Goal: Book appointment/travel/reservation

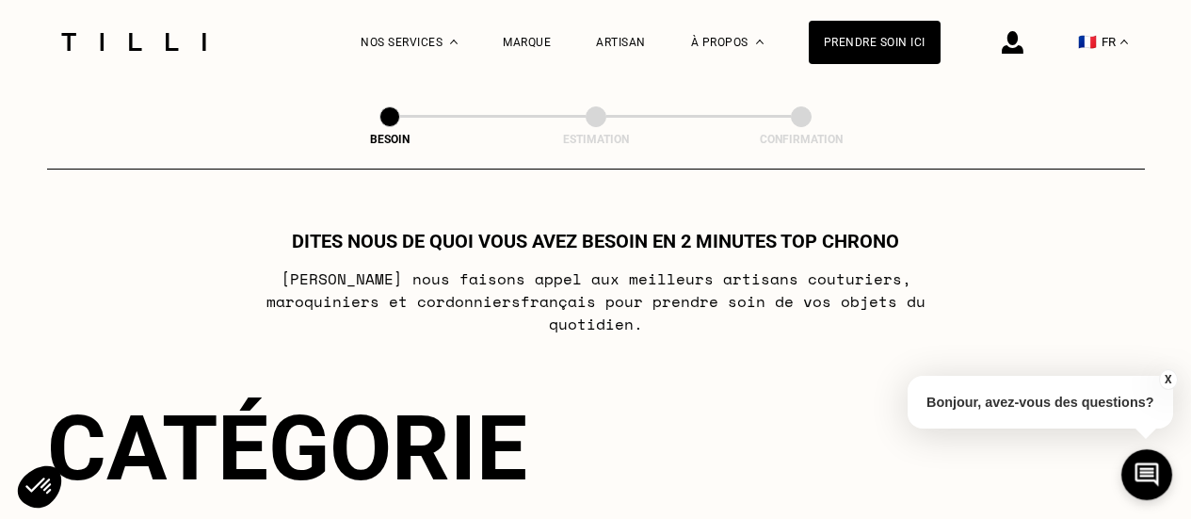
select select "FR"
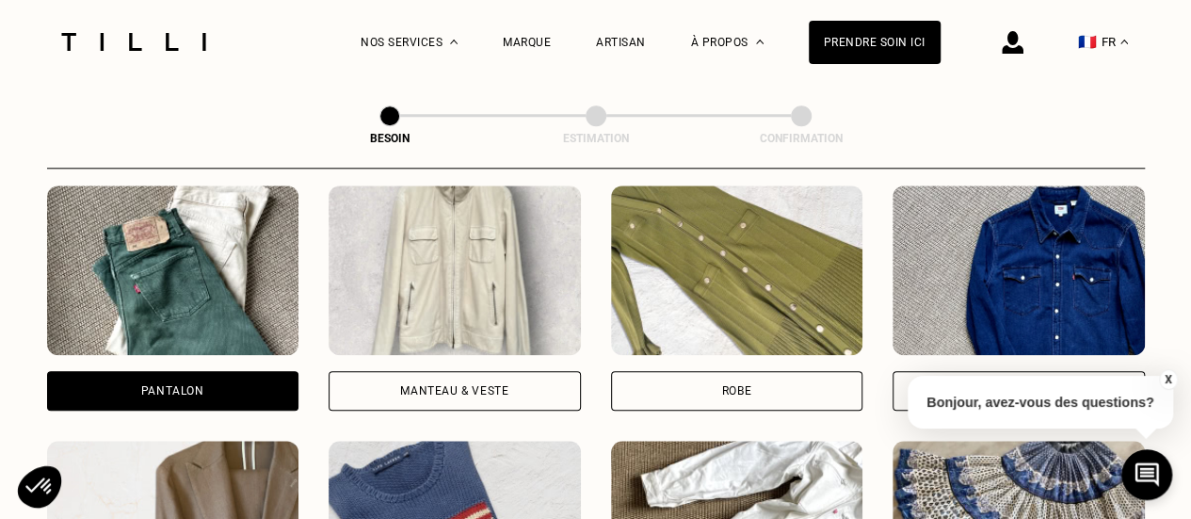
scroll to position [919, 0]
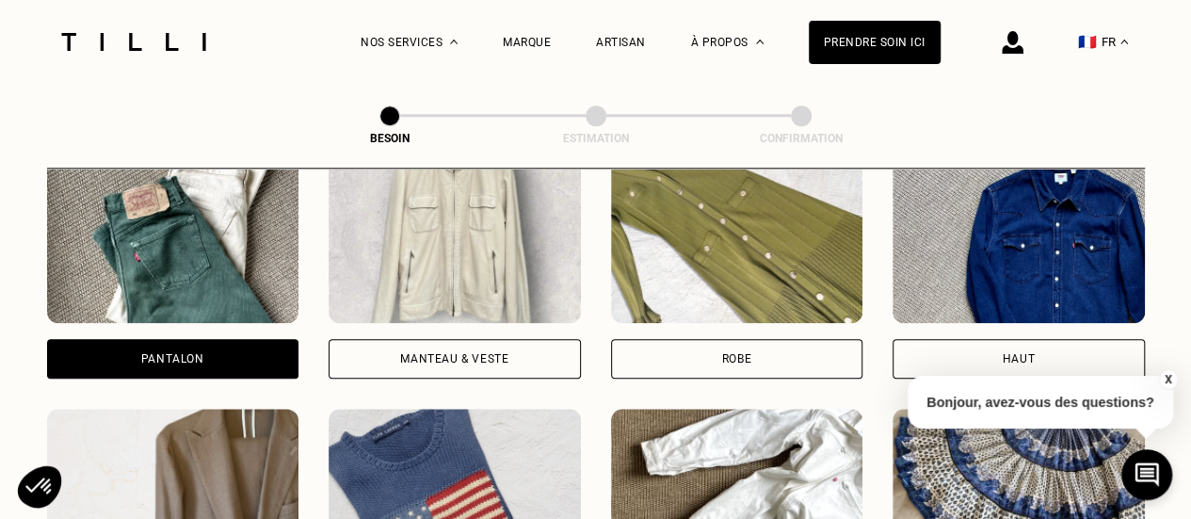
click at [244, 295] on img at bounding box center [173, 239] width 252 height 170
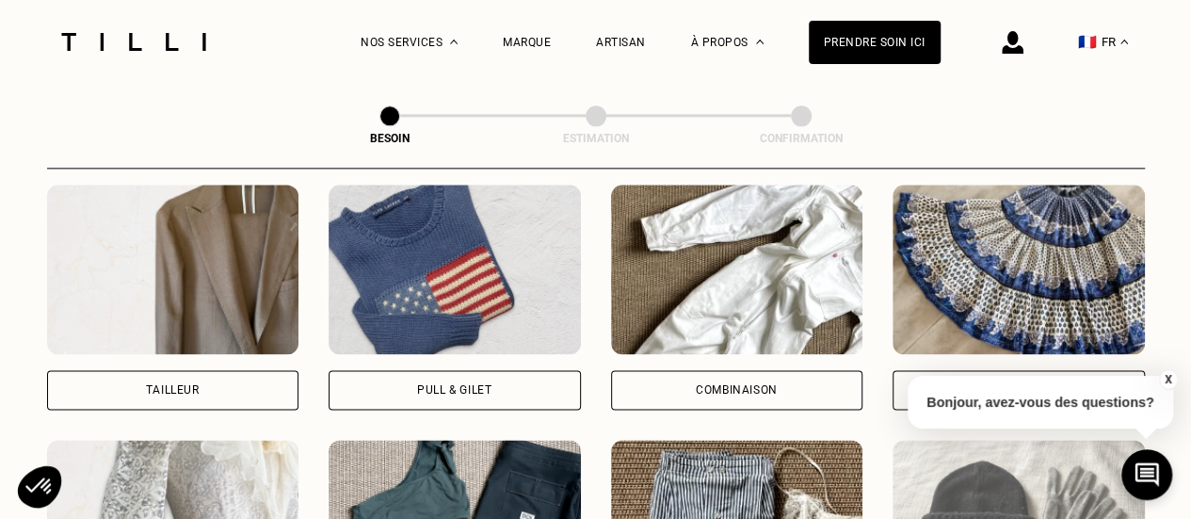
scroll to position [1142, 0]
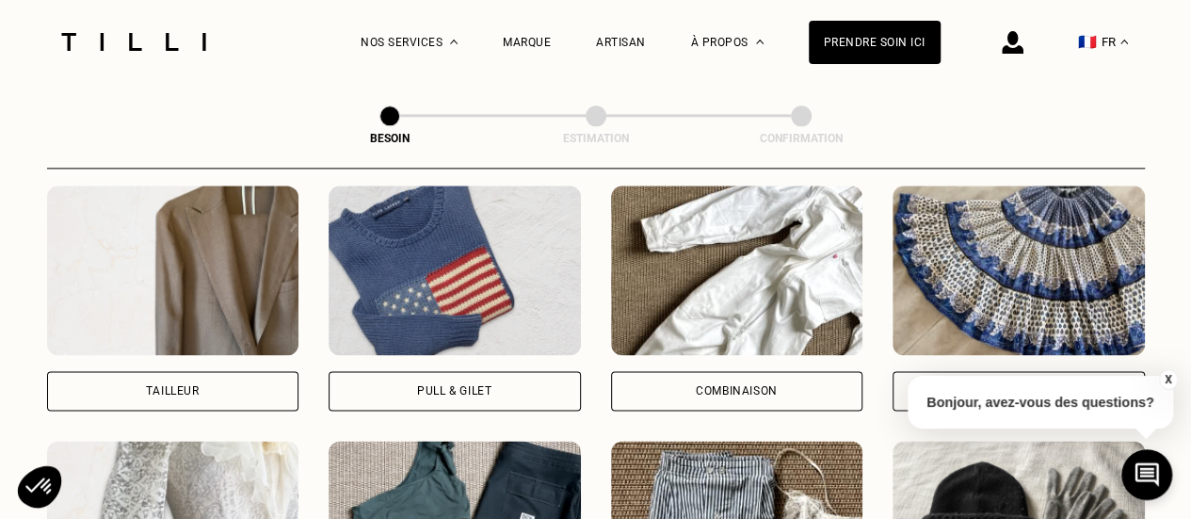
click at [712, 264] on img at bounding box center [737, 271] width 252 height 170
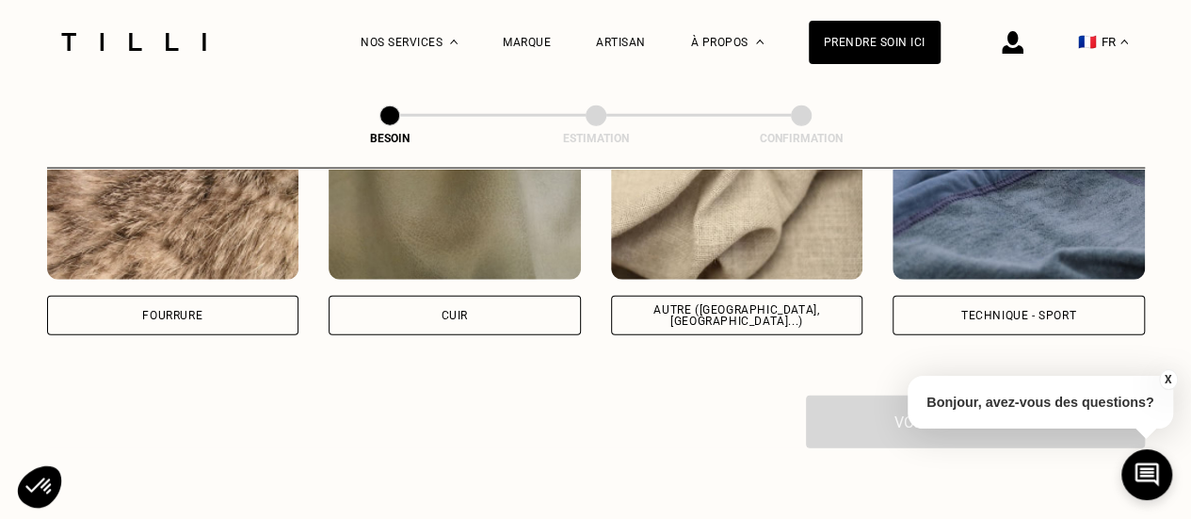
scroll to position [2375, 0]
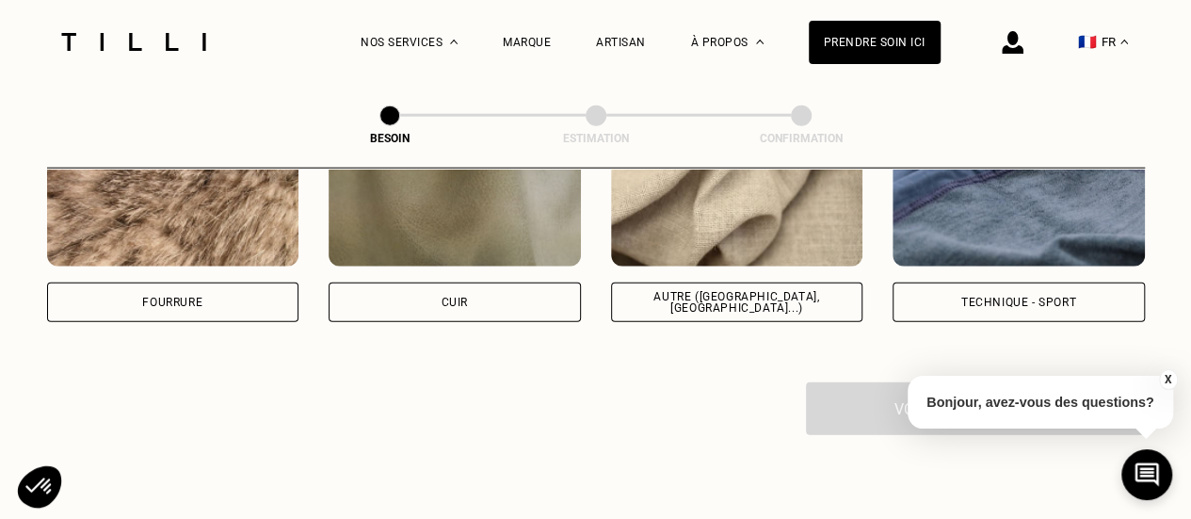
click at [729, 235] on img at bounding box center [737, 182] width 252 height 170
select select "FR"
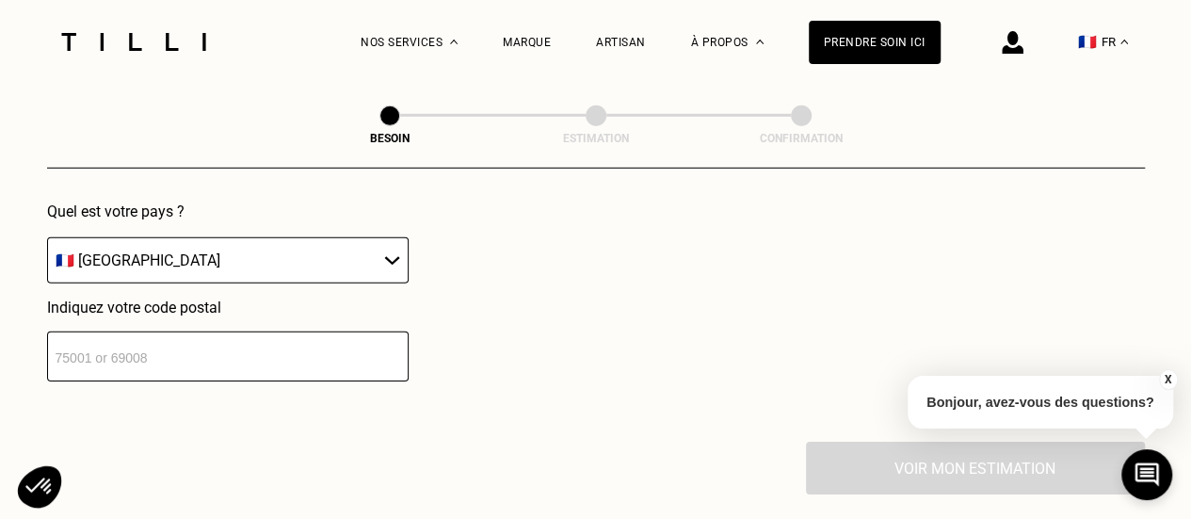
scroll to position [2782, 0]
click at [181, 349] on input "number" at bounding box center [228, 356] width 362 height 50
type input "75013"
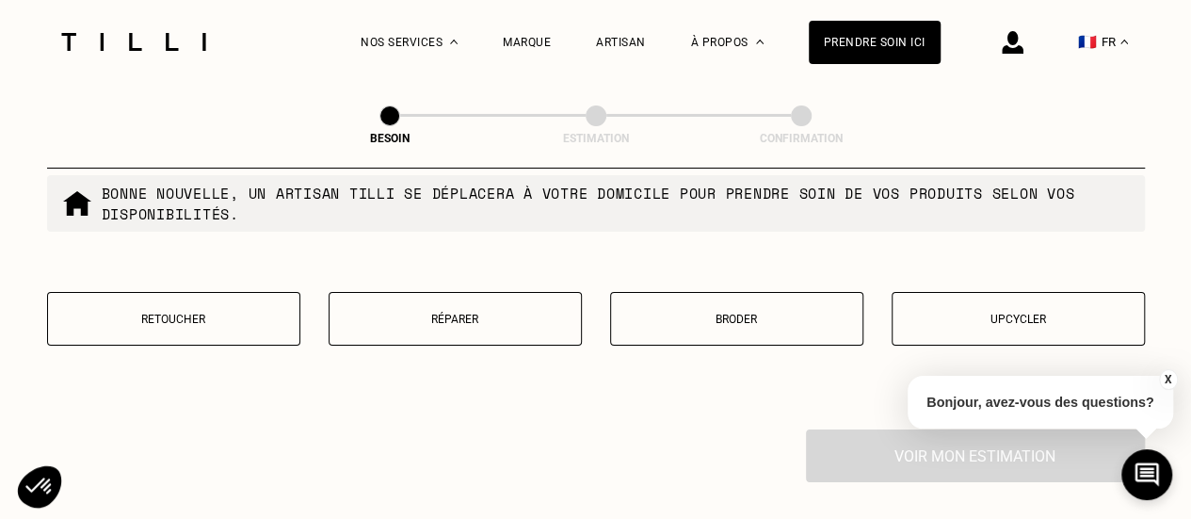
scroll to position [3278, 0]
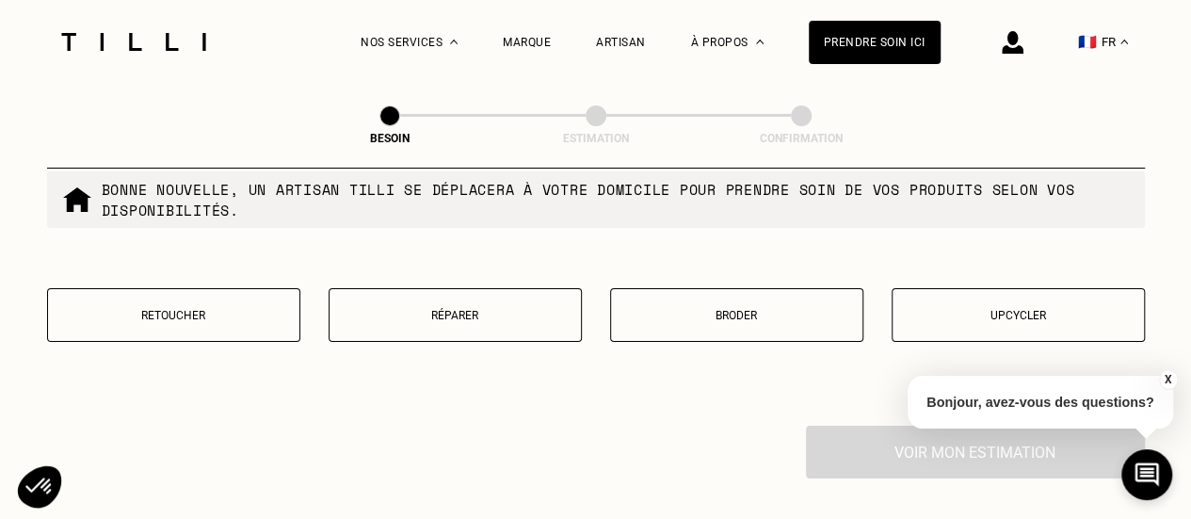
click at [222, 289] on button "Retoucher" at bounding box center [173, 315] width 253 height 54
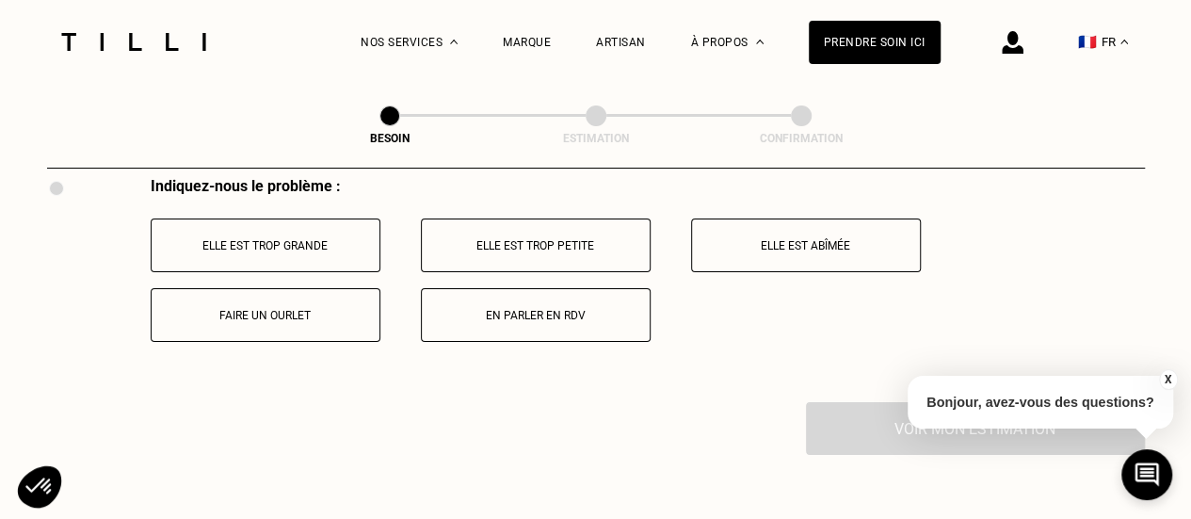
scroll to position [3527, 0]
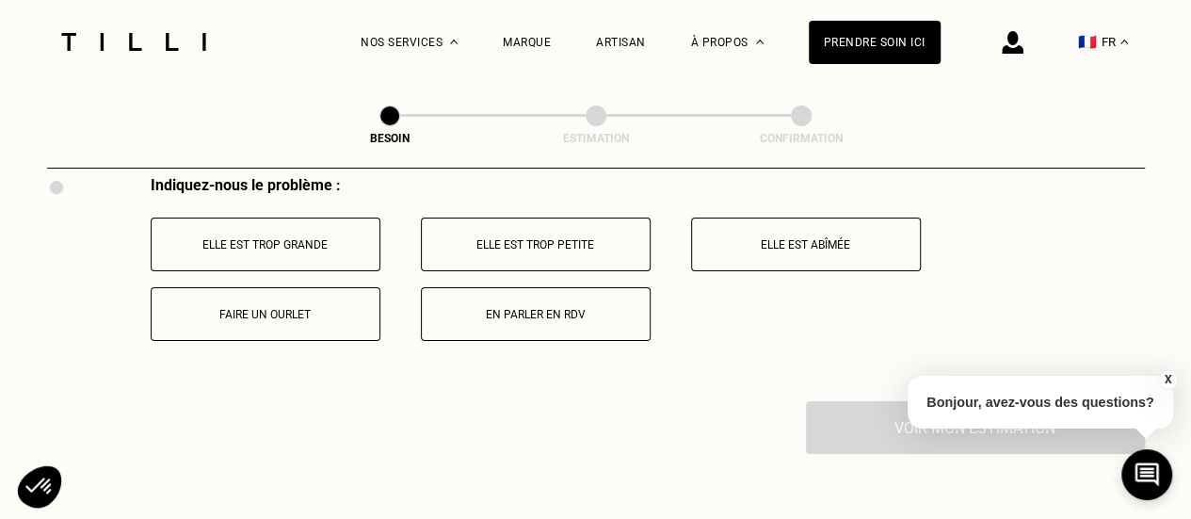
click at [300, 293] on button "Faire un ourlet" at bounding box center [266, 314] width 230 height 54
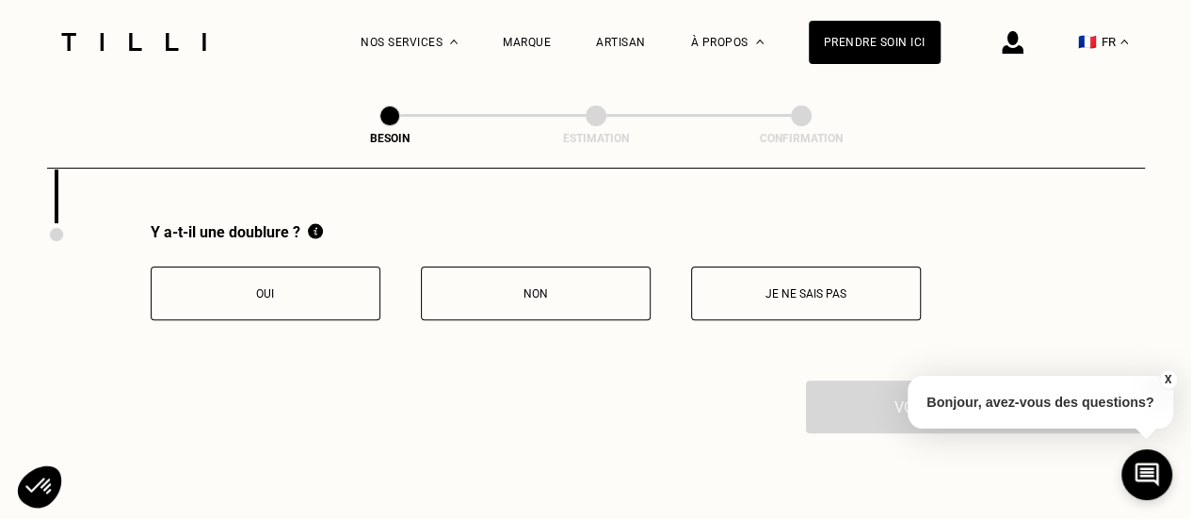
scroll to position [3706, 0]
click at [765, 286] on p "Je ne sais pas" at bounding box center [806, 292] width 209 height 13
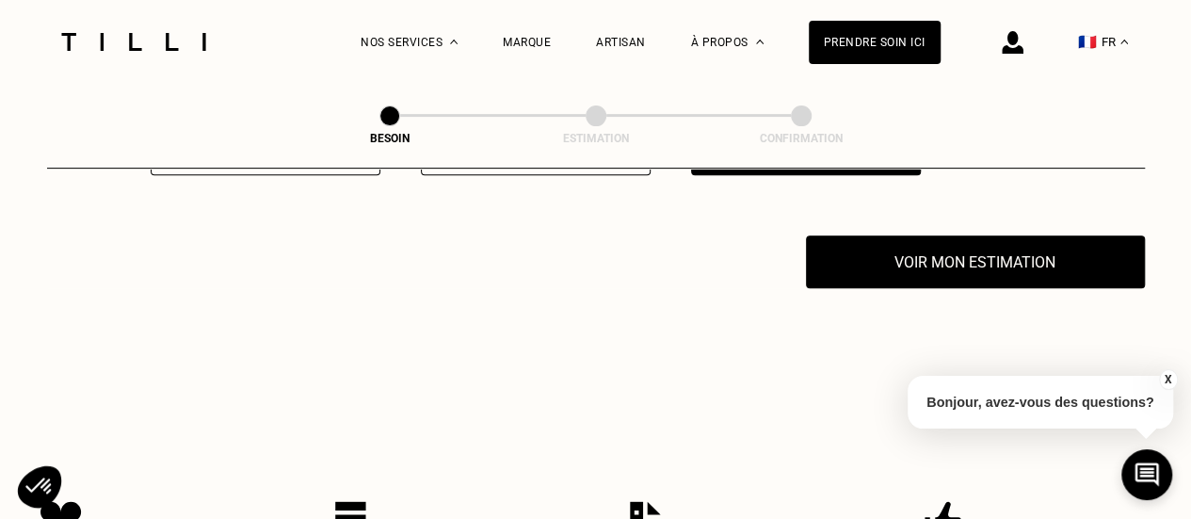
scroll to position [3855, 0]
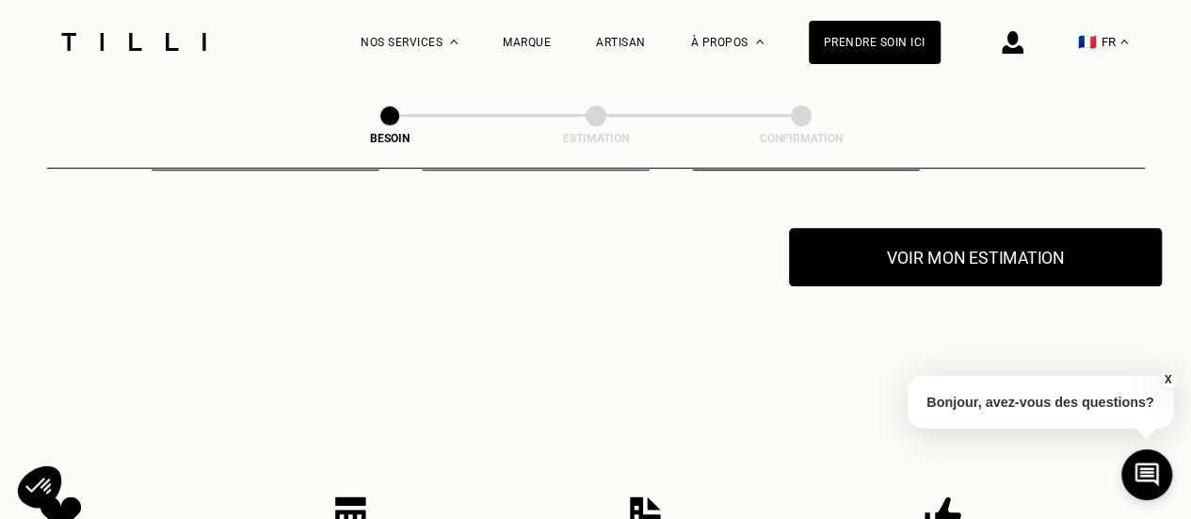
click at [899, 231] on button "Voir mon estimation" at bounding box center [975, 257] width 373 height 58
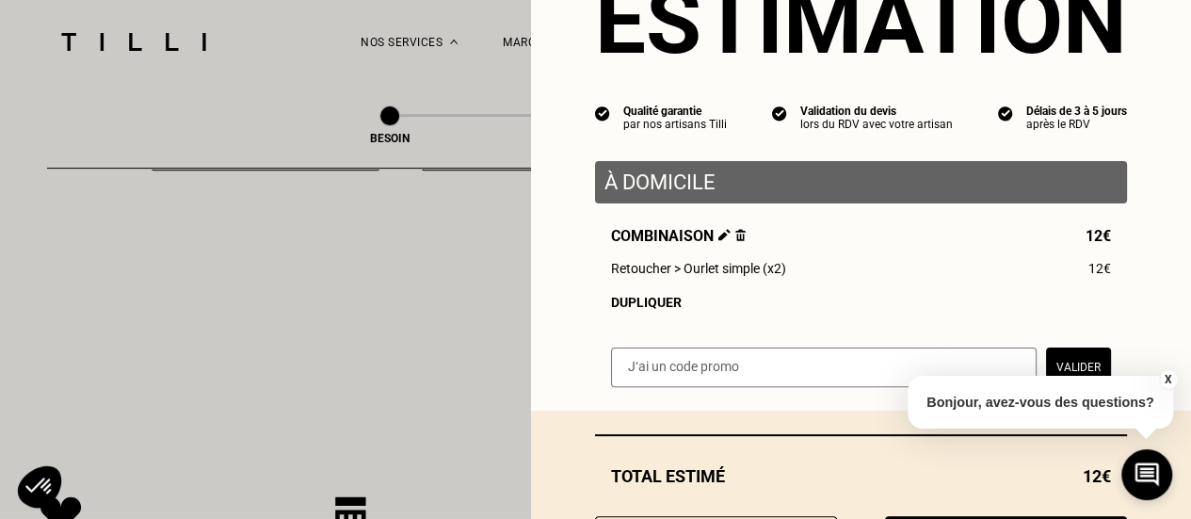
scroll to position [104, 0]
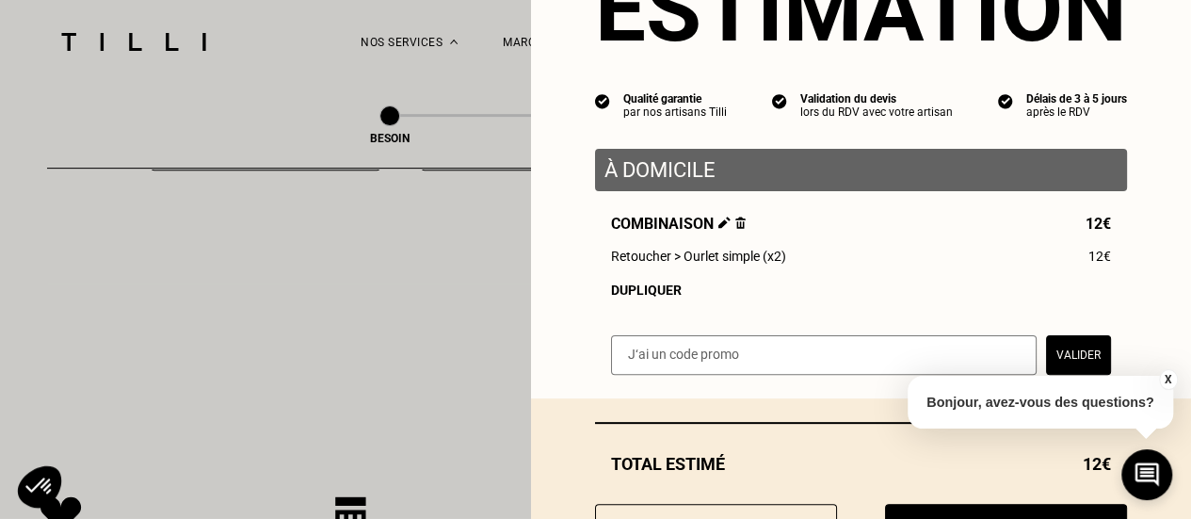
click at [1172, 378] on button "X" at bounding box center [1167, 379] width 19 height 21
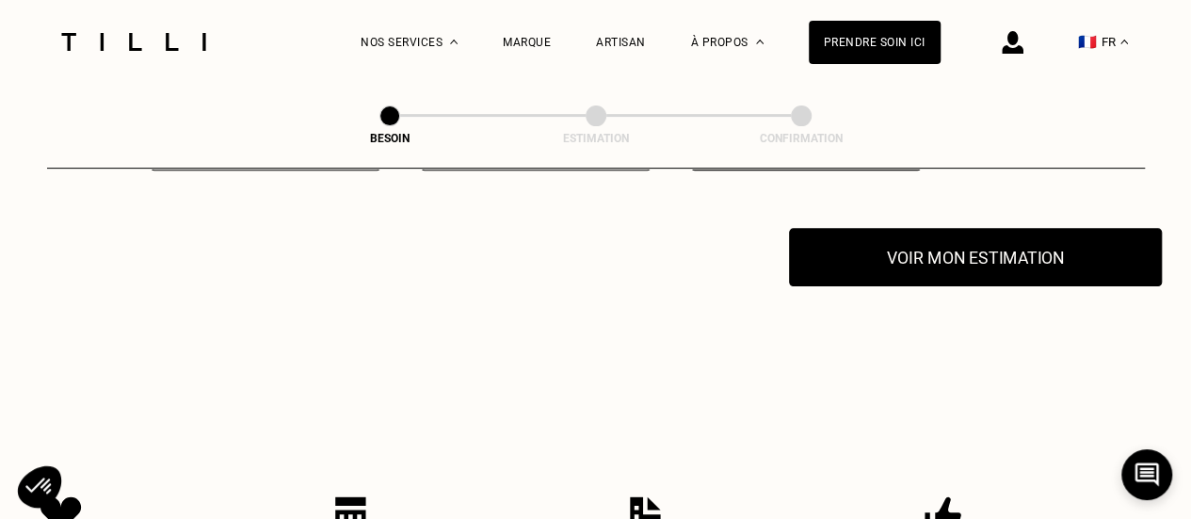
scroll to position [3592, 0]
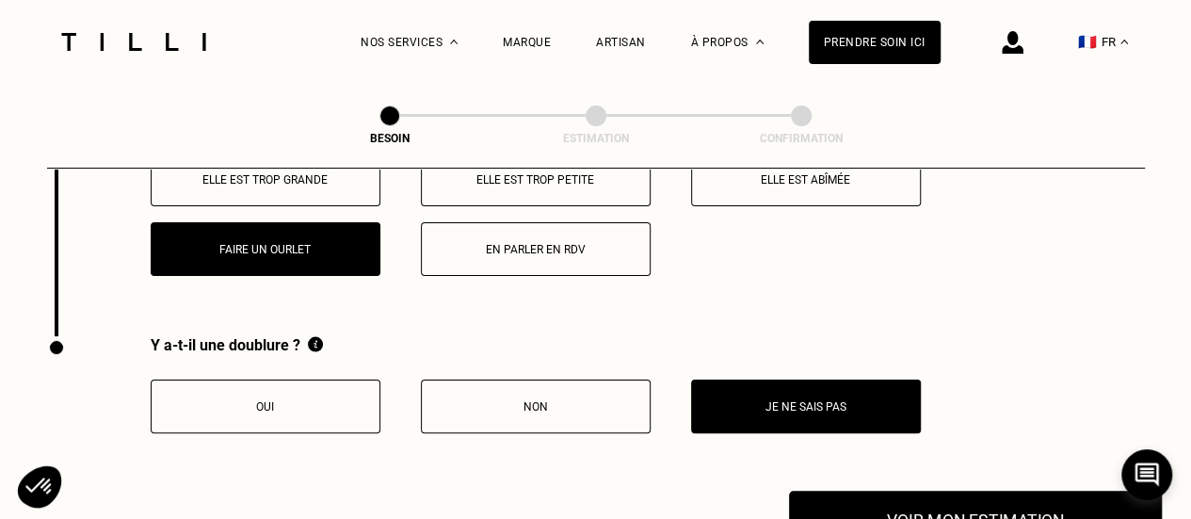
click at [954, 500] on button "Voir mon estimation" at bounding box center [975, 520] width 373 height 58
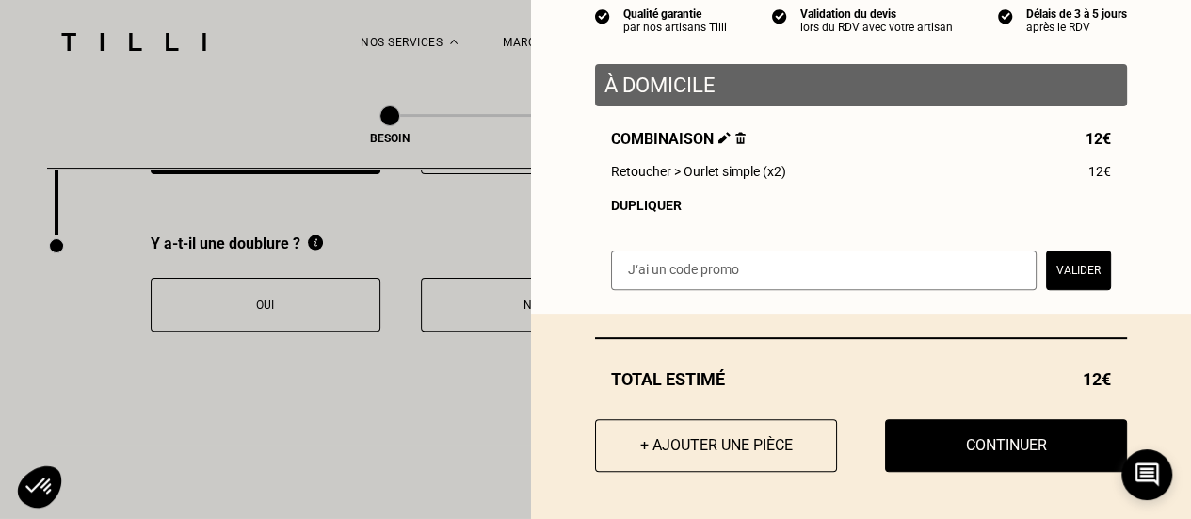
scroll to position [3698, 0]
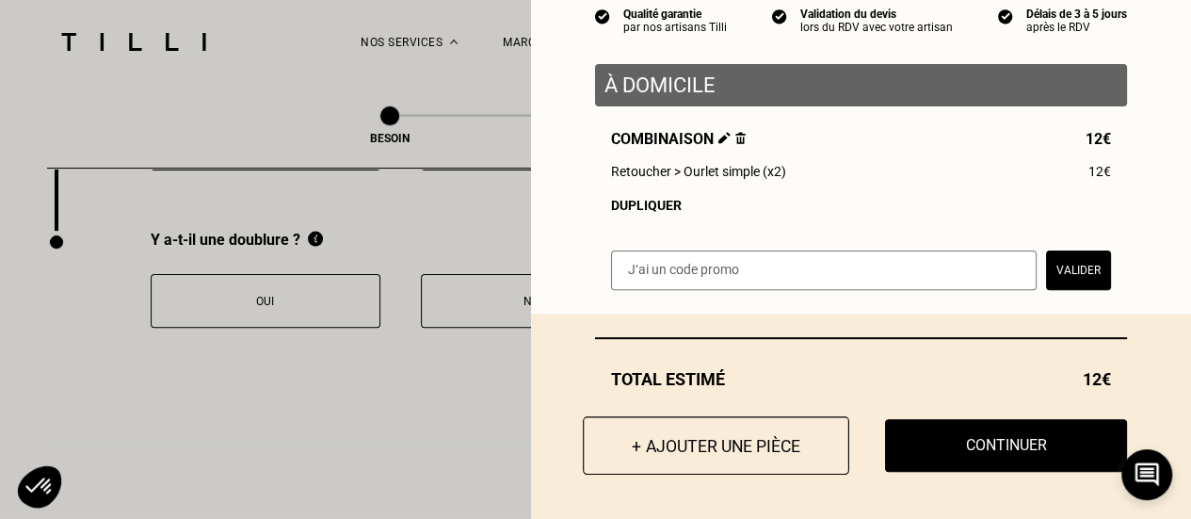
click at [717, 435] on button "+ Ajouter une pièce" at bounding box center [716, 445] width 267 height 58
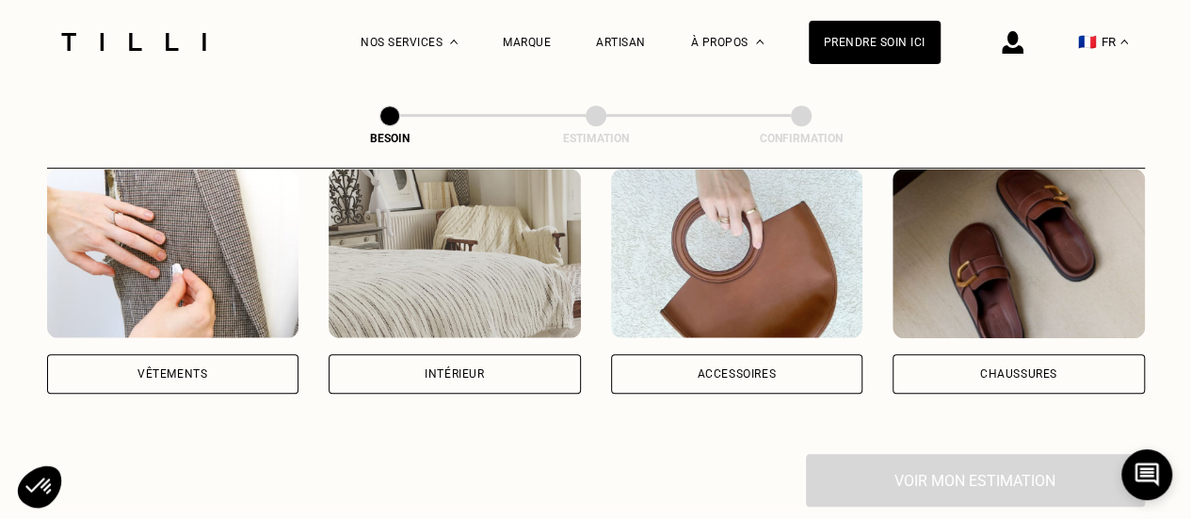
scroll to position [394, 0]
click at [263, 279] on img at bounding box center [173, 253] width 252 height 170
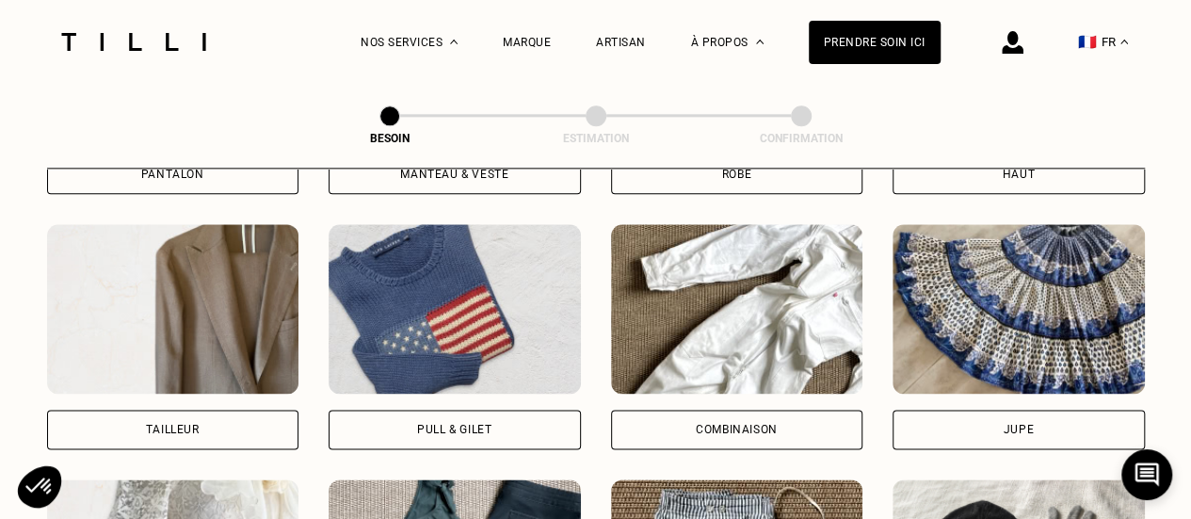
scroll to position [1185, 0]
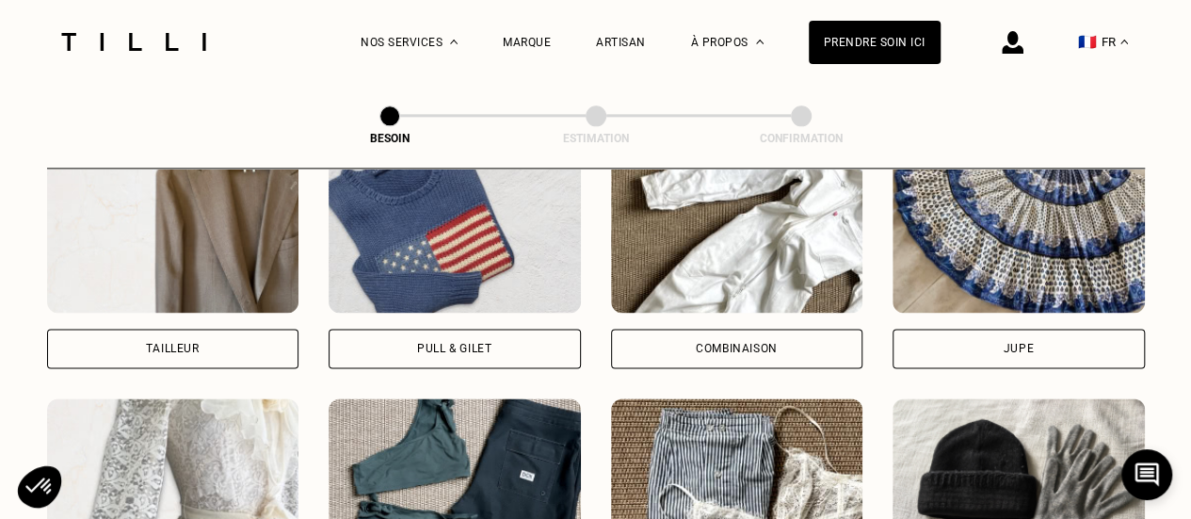
click at [693, 329] on div "Combinaison" at bounding box center [737, 349] width 252 height 40
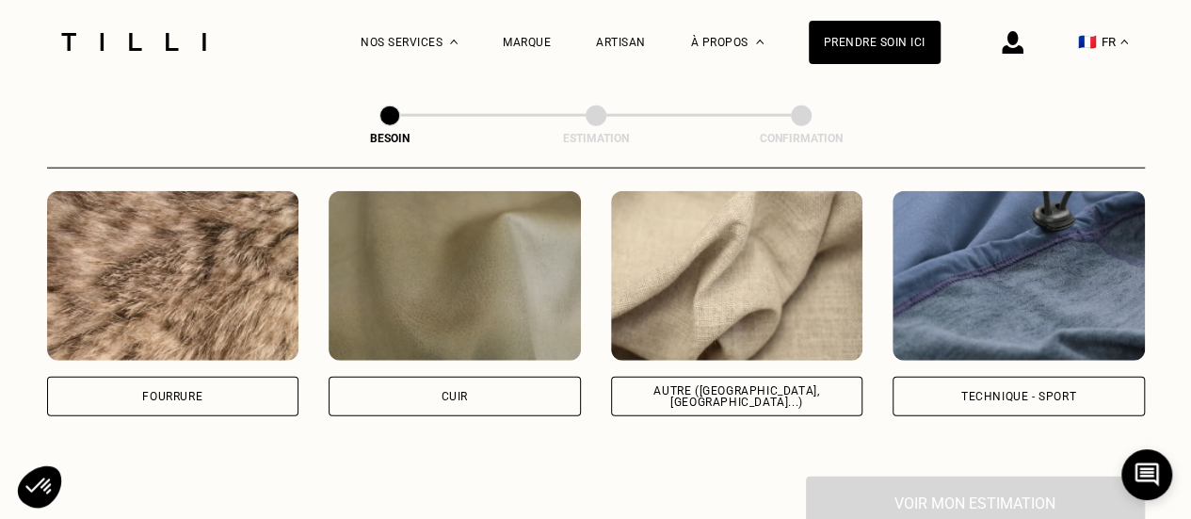
scroll to position [2282, 0]
click at [701, 390] on div "Autre ([GEOGRAPHIC_DATA], [GEOGRAPHIC_DATA]...)" at bounding box center [737, 396] width 252 height 40
select select "FR"
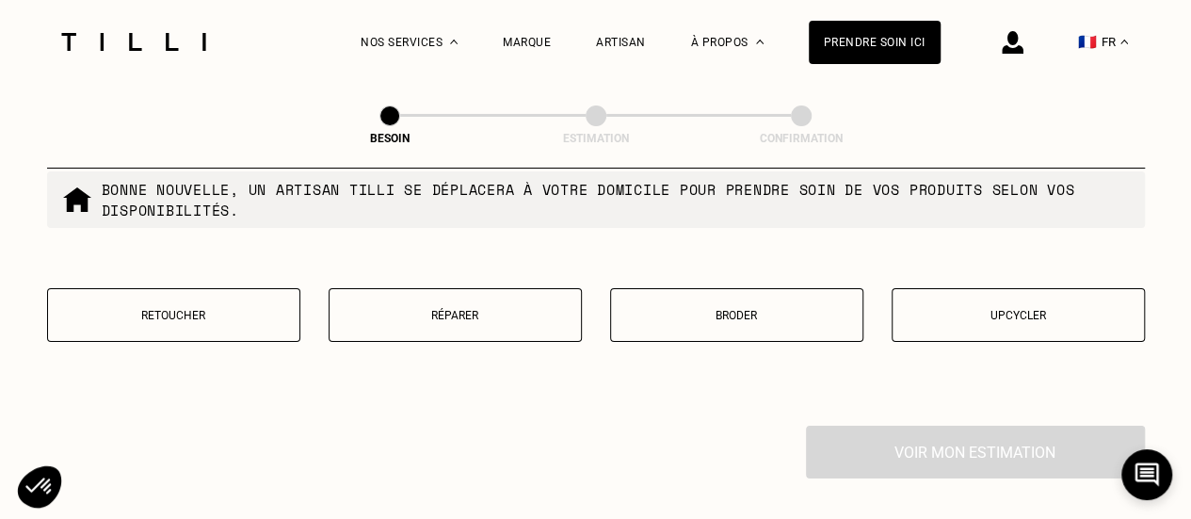
scroll to position [3279, 0]
click at [459, 308] on p "Réparer" at bounding box center [455, 314] width 233 height 13
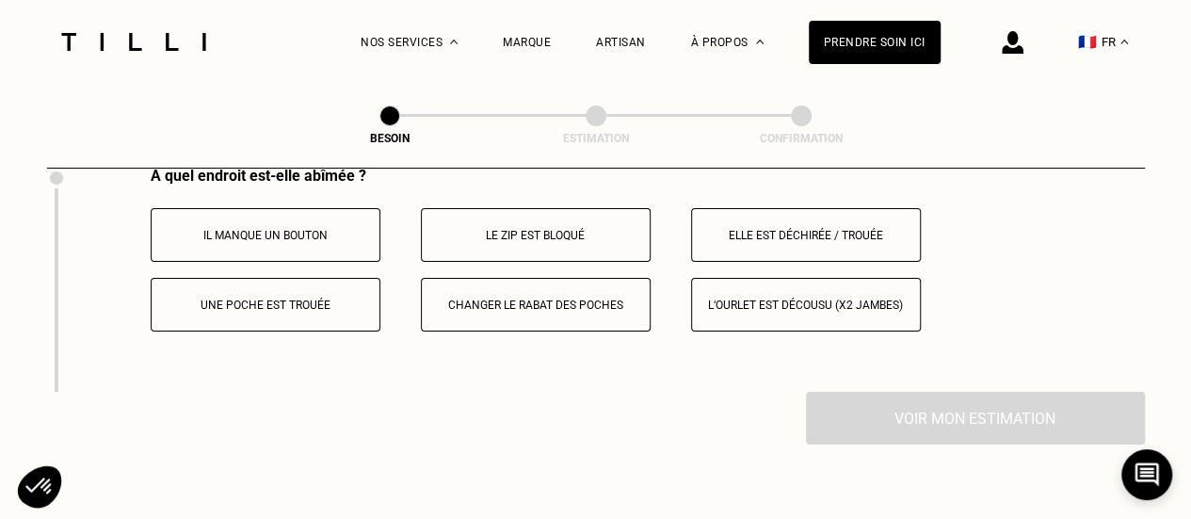
scroll to position [3547, 0]
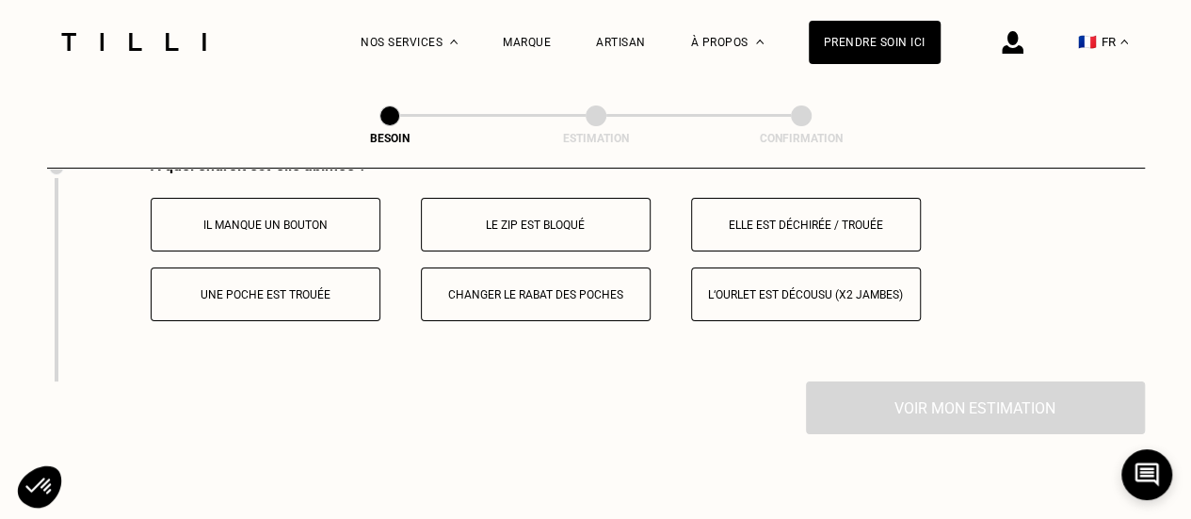
click at [787, 220] on button "Elle est déchirée / trouée" at bounding box center [806, 225] width 230 height 54
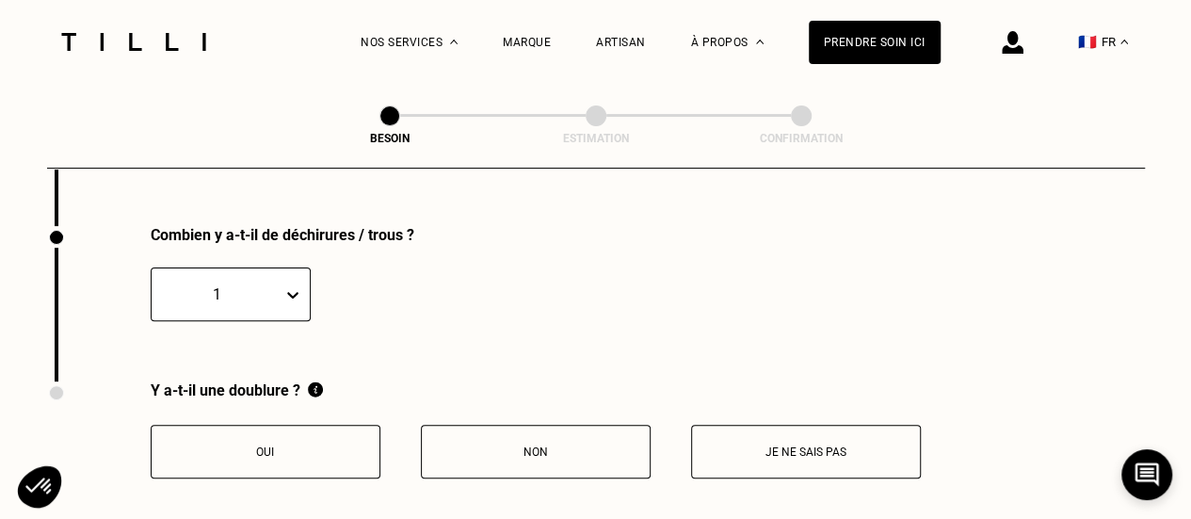
scroll to position [3706, 0]
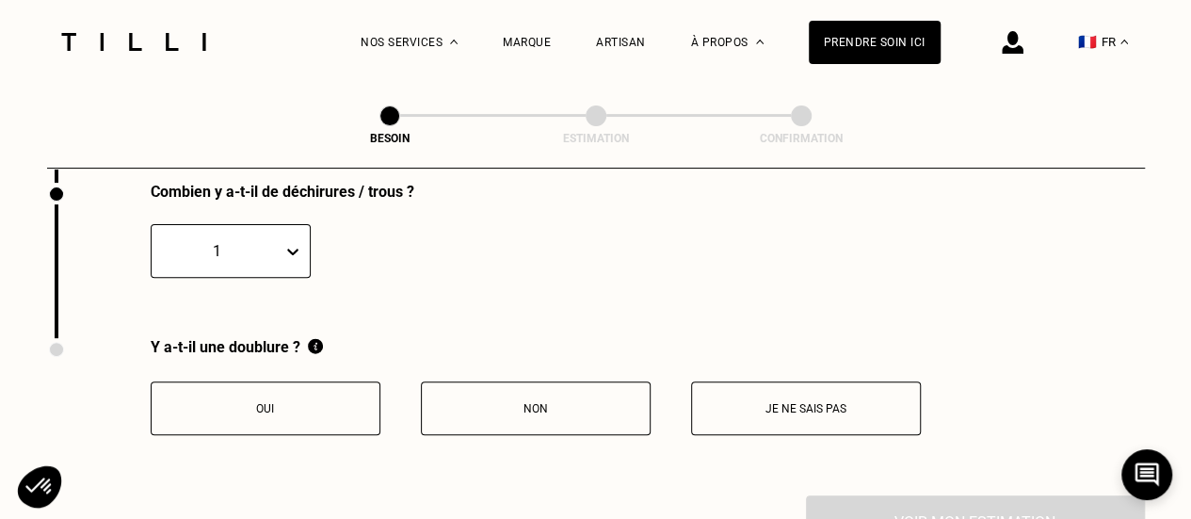
click at [297, 276] on div "1" at bounding box center [231, 251] width 160 height 54
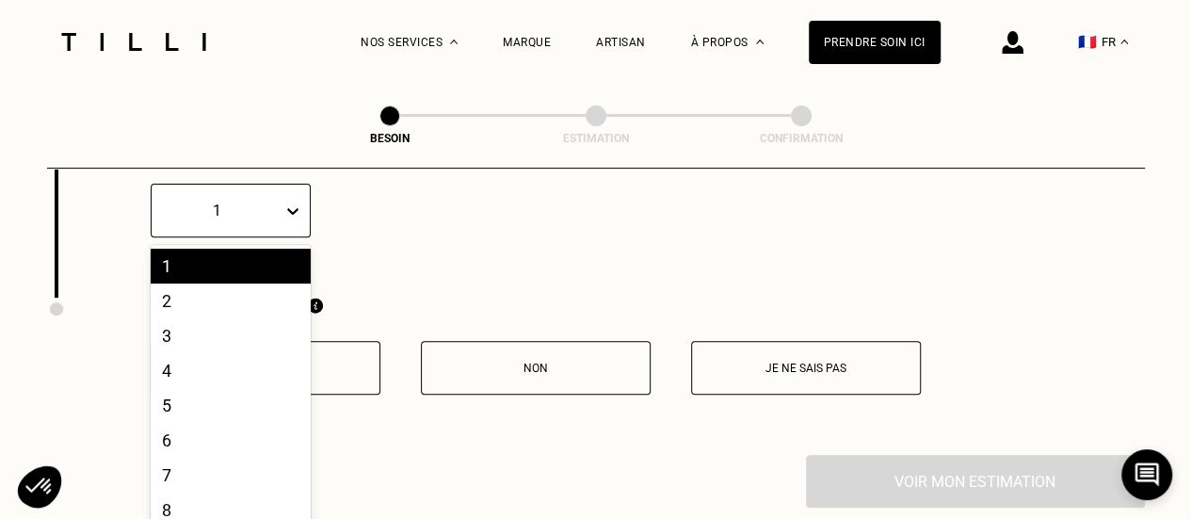
scroll to position [3792, 0]
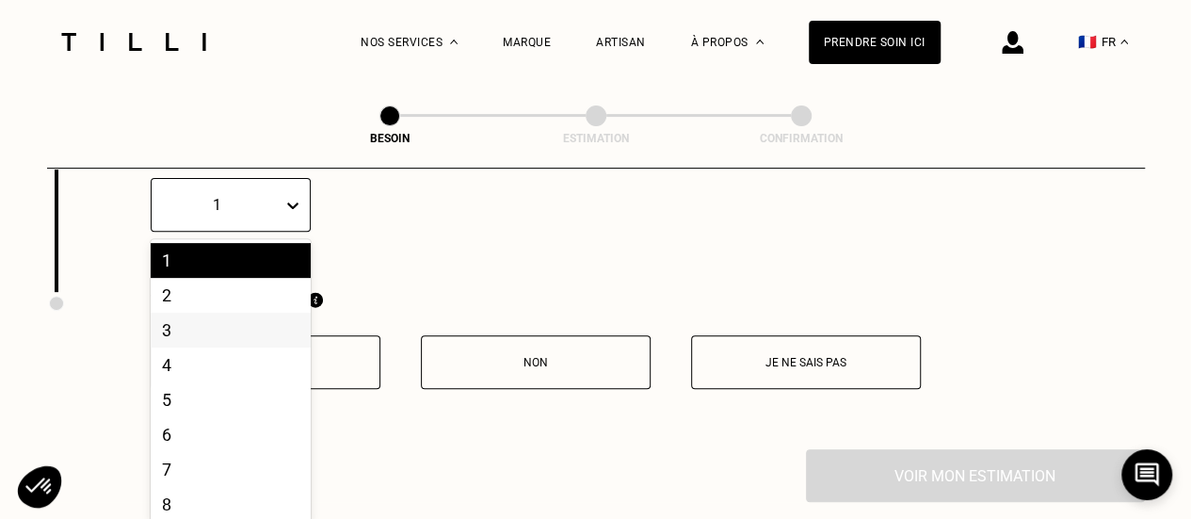
click at [232, 313] on div "3" at bounding box center [231, 330] width 160 height 35
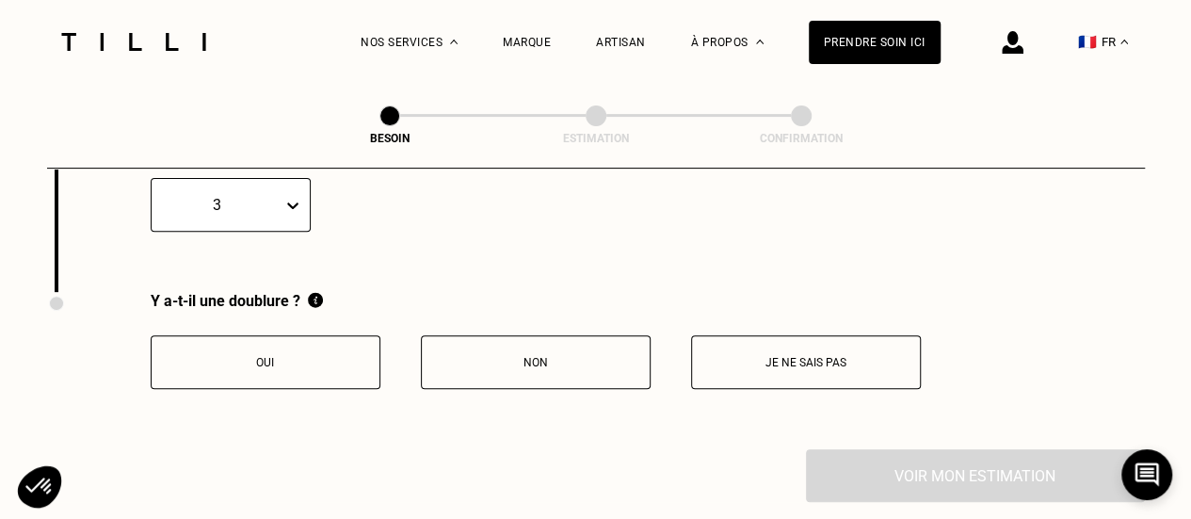
click at [833, 356] on p "Je ne sais pas" at bounding box center [806, 362] width 209 height 13
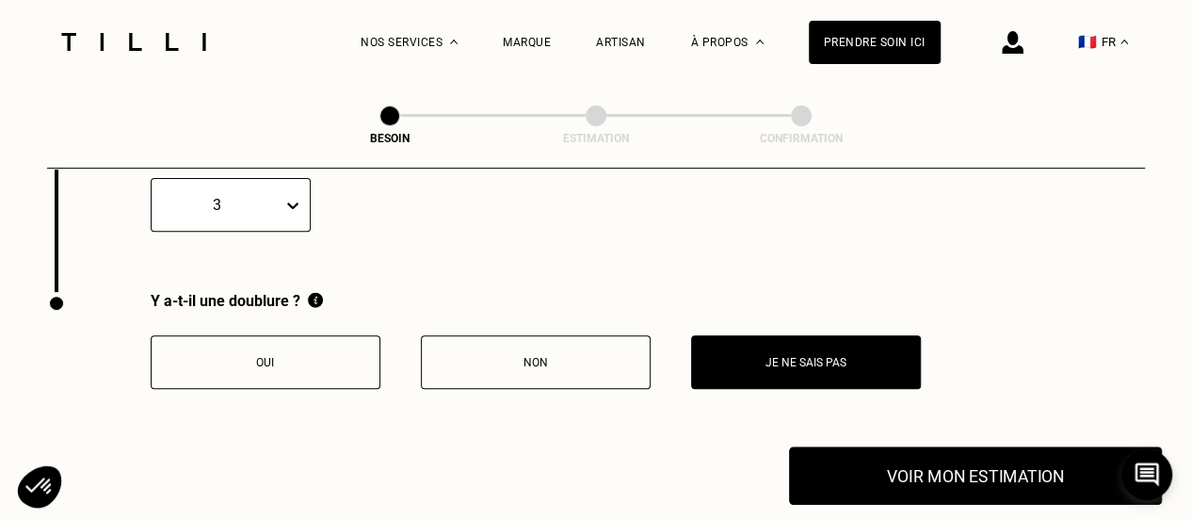
click at [910, 471] on button "Voir mon estimation" at bounding box center [975, 475] width 373 height 58
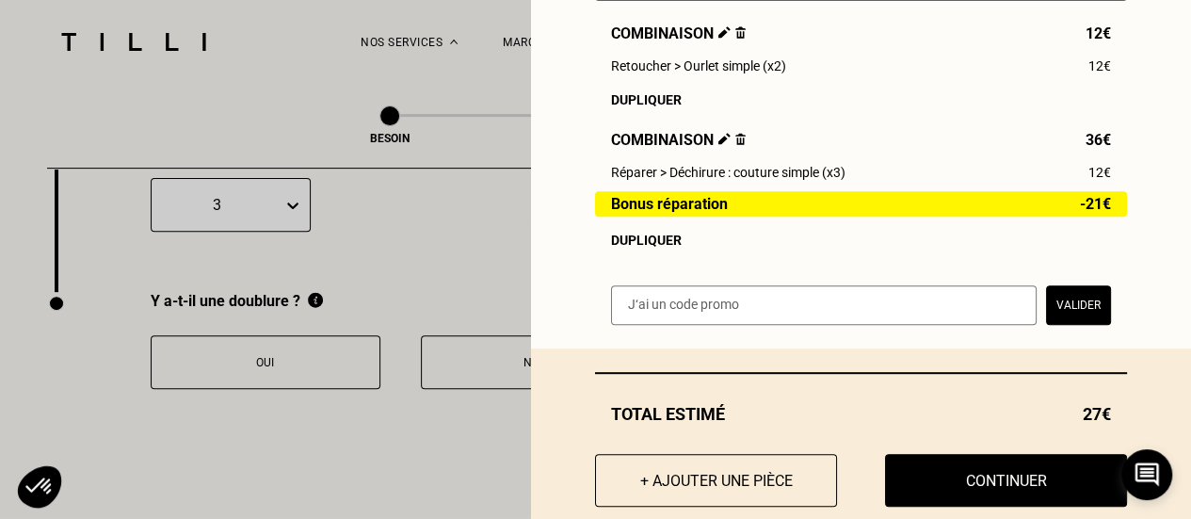
scroll to position [336, 0]
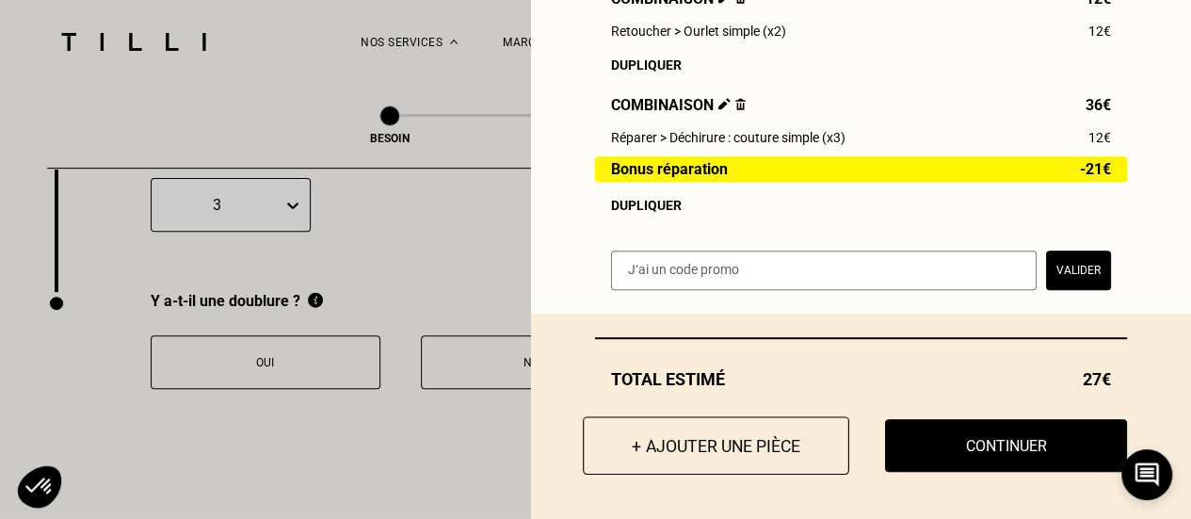
click at [707, 457] on button "+ Ajouter une pièce" at bounding box center [716, 445] width 267 height 58
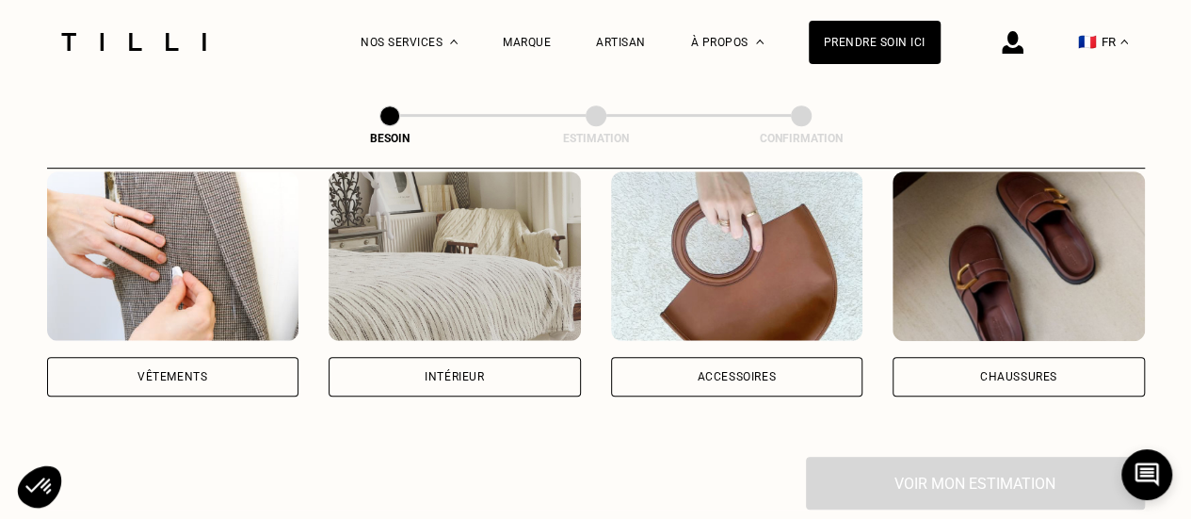
scroll to position [393, 0]
